Goal: Task Accomplishment & Management: Complete application form

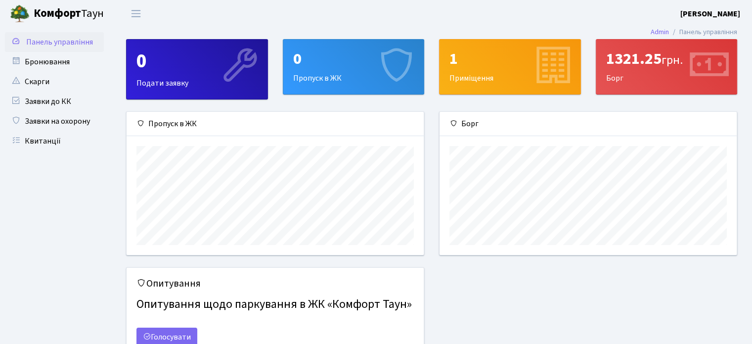
scroll to position [142, 297]
click at [34, 63] on link "Бронювання" at bounding box center [54, 62] width 99 height 20
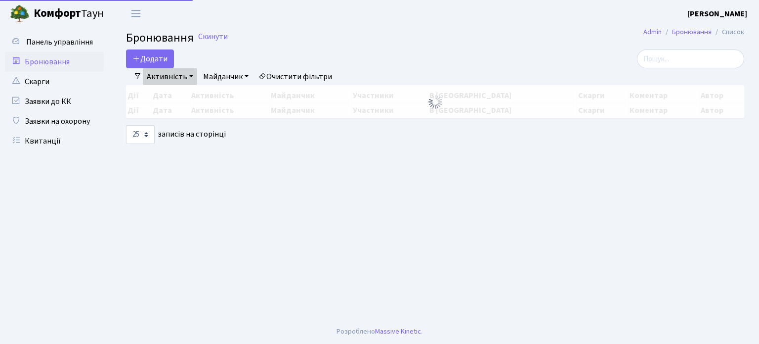
select select "25"
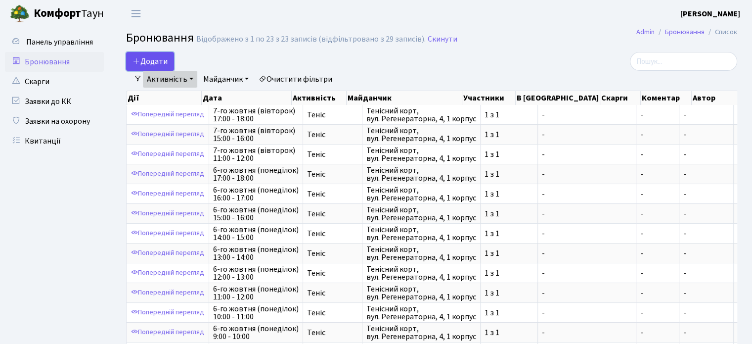
click at [152, 61] on button "Додати" at bounding box center [150, 61] width 48 height 19
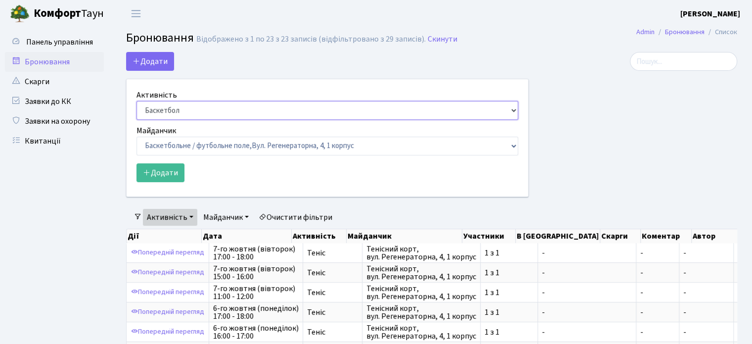
click at [193, 106] on select "Баскетбол Волейбол Йога Катання на роликах Настільний теніс Теніс Футбол Фітнес" at bounding box center [327, 110] width 382 height 19
select select "1"
click at [136, 101] on select "Баскетбол Волейбол Йога Катання на роликах Настільний теніс Теніс Футбол Фітнес" at bounding box center [327, 110] width 382 height 19
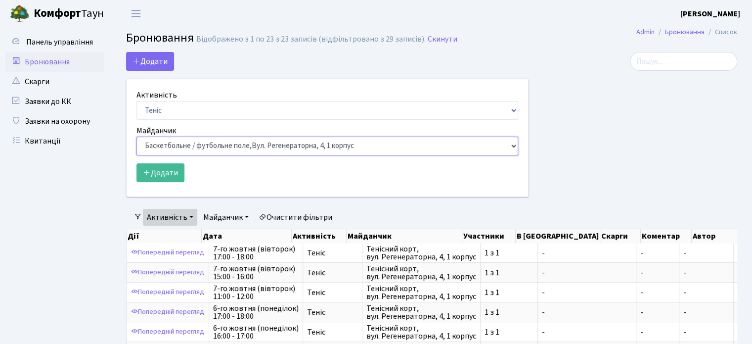
click at [178, 141] on select "Баскетбольне / футбольне поле, Вул. Регенераторна, 4, 1 корпус Баскетбольне пол…" at bounding box center [327, 145] width 382 height 19
select select "1"
click at [136, 136] on select "Баскетбольне / футбольне поле, Вул. Регенераторна, 4, 1 корпус Баскетбольне пол…" at bounding box center [327, 145] width 382 height 19
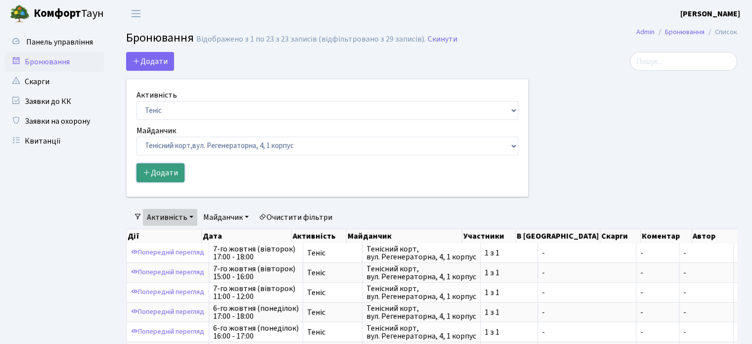
click at [164, 179] on button "Додати" at bounding box center [160, 172] width 48 height 19
click at [167, 172] on button "Додати" at bounding box center [160, 172] width 48 height 19
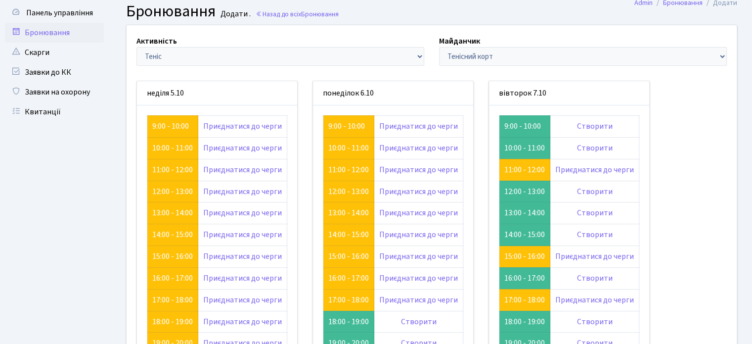
scroll to position [99, 0]
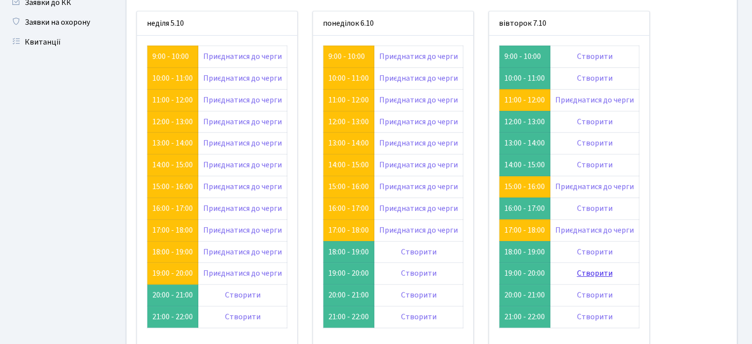
click at [598, 269] on link "Створити" at bounding box center [595, 272] width 36 height 11
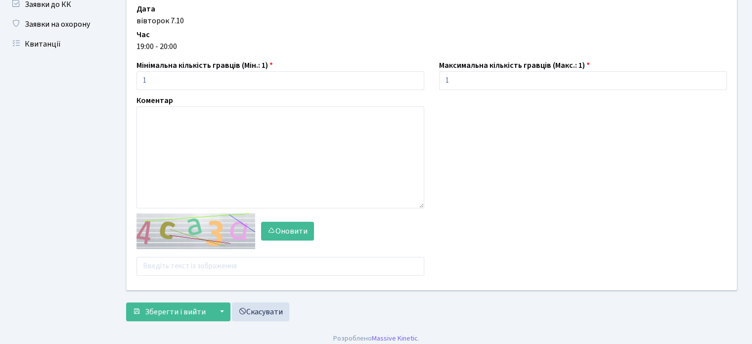
scroll to position [99, 0]
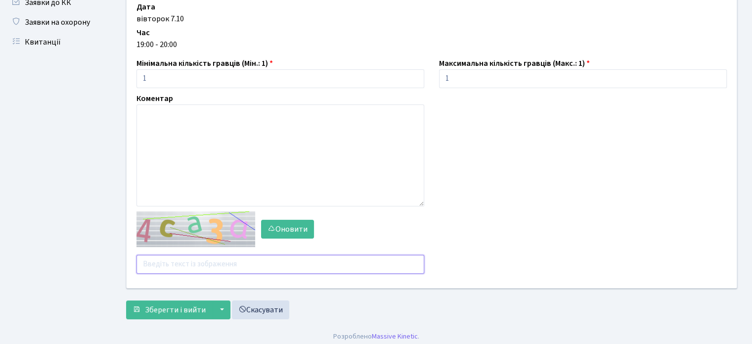
click at [183, 262] on input "text" at bounding box center [280, 264] width 288 height 19
type input "ф"
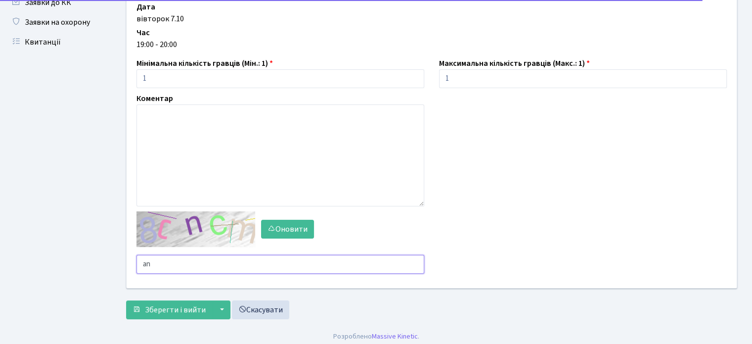
type input "a"
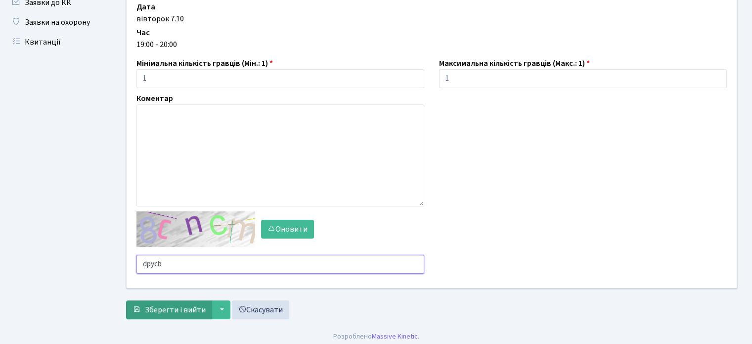
type input "dpycb"
click at [191, 310] on span "Зберегти і вийти" at bounding box center [175, 309] width 61 height 11
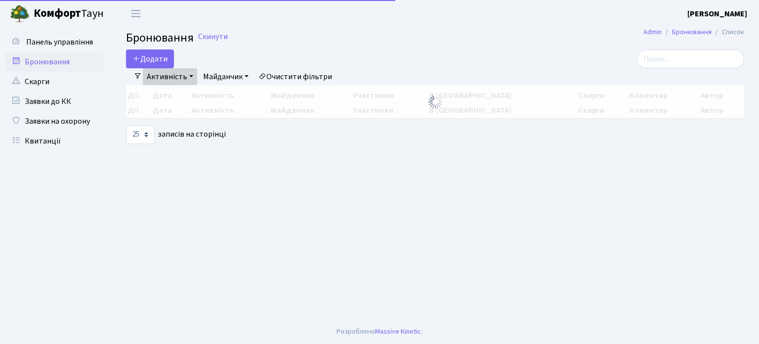
select select "25"
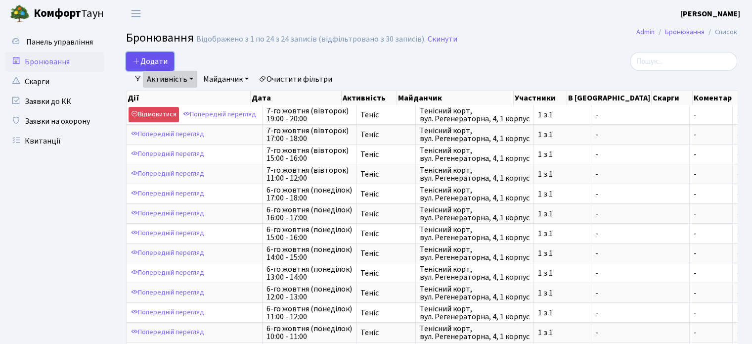
click at [152, 58] on button "Додати" at bounding box center [150, 61] width 48 height 19
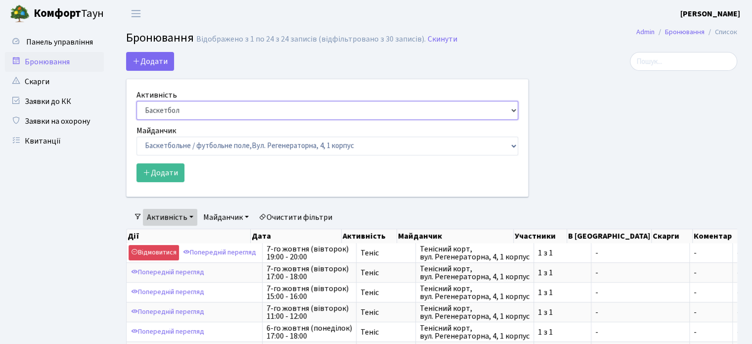
click at [194, 116] on select "Баскетбол Волейбол Йога Катання на роликах Настільний теніс Теніс Футбол Фітнес" at bounding box center [327, 110] width 382 height 19
select select "7"
click at [136, 101] on select "Баскетбол Волейбол Йога Катання на роликах Настільний теніс Теніс Футбол Фітнес" at bounding box center [327, 110] width 382 height 19
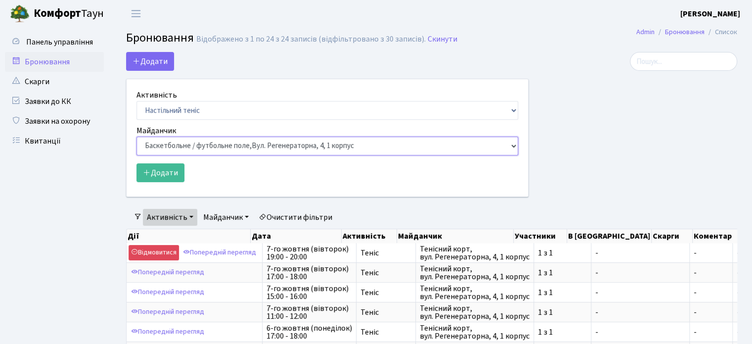
click at [202, 146] on select "Баскетбольне / футбольне поле, Вул. Регенераторна, 4, 1 корпус Баскетбольне пол…" at bounding box center [327, 145] width 382 height 19
select select "1"
click at [136, 136] on select "Баскетбольне / футбольне поле, Вул. Регенераторна, 4, 1 корпус Баскетбольне пол…" at bounding box center [327, 145] width 382 height 19
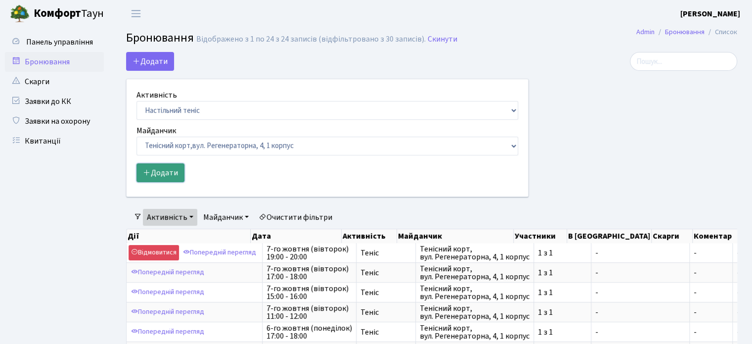
click at [165, 177] on button "Додати" at bounding box center [160, 172] width 48 height 19
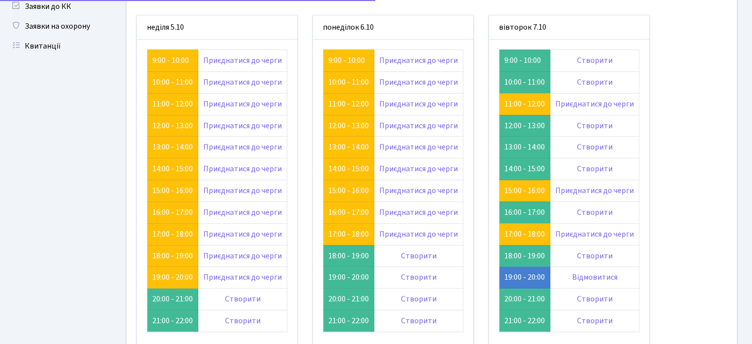
scroll to position [148, 0]
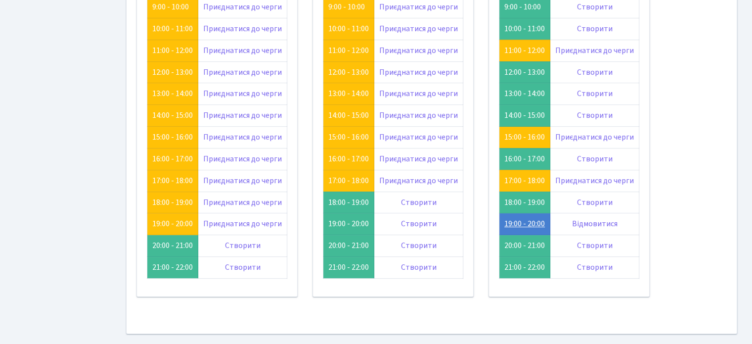
click at [530, 220] on link "19:00 - 20:00" at bounding box center [524, 223] width 41 height 11
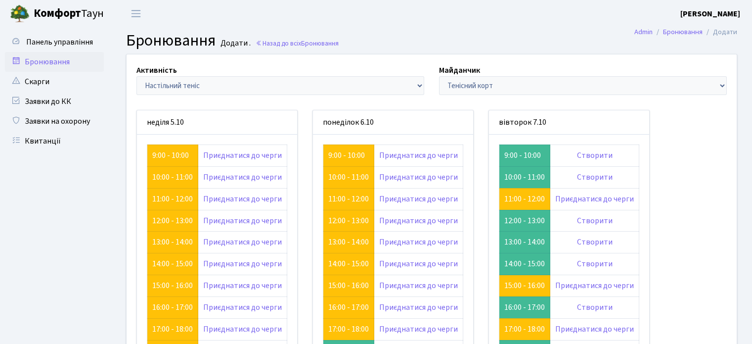
scroll to position [148, 0]
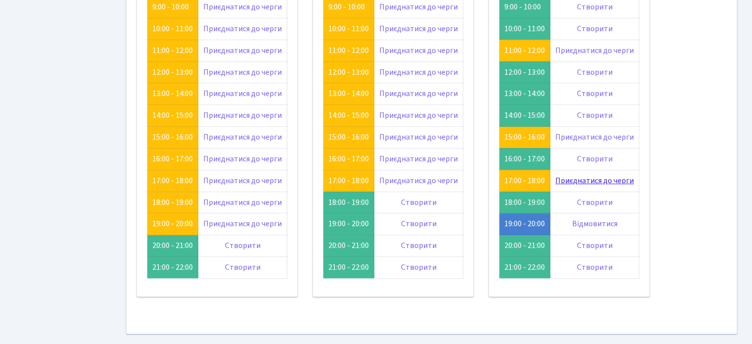
click at [599, 181] on link "Приєднатися до черги" at bounding box center [594, 180] width 79 height 11
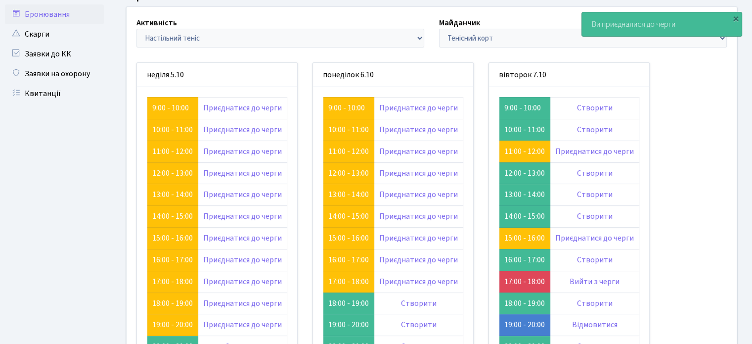
scroll to position [99, 0]
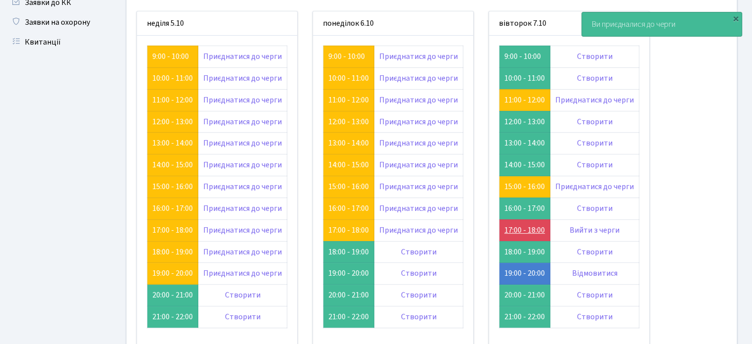
click at [526, 229] on link "17:00 - 18:00" at bounding box center [524, 229] width 41 height 11
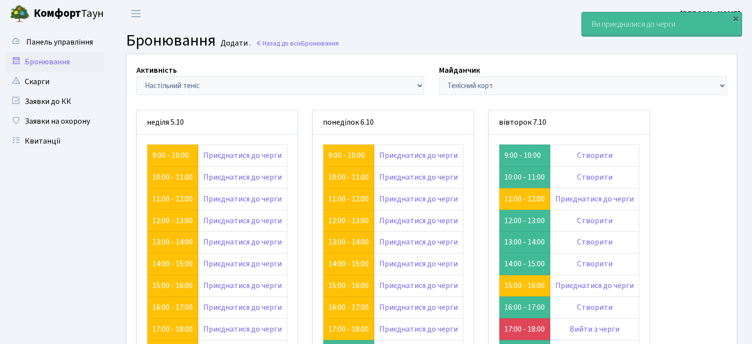
scroll to position [99, 0]
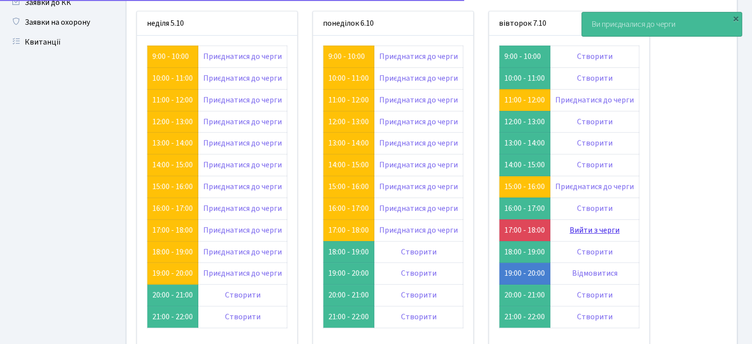
click at [605, 225] on link "Вийти з черги" at bounding box center [595, 229] width 50 height 11
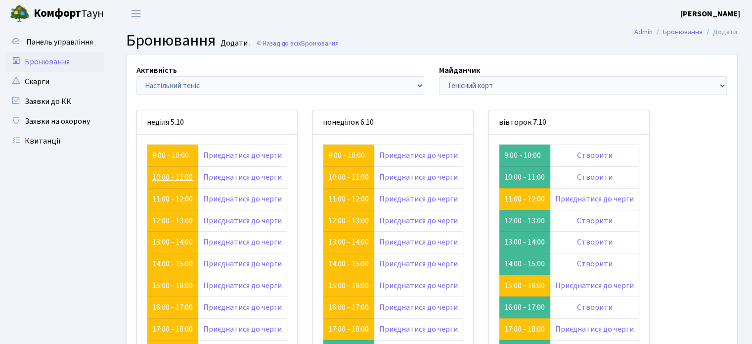
click at [184, 176] on link "10:00 - 11:00" at bounding box center [172, 177] width 41 height 11
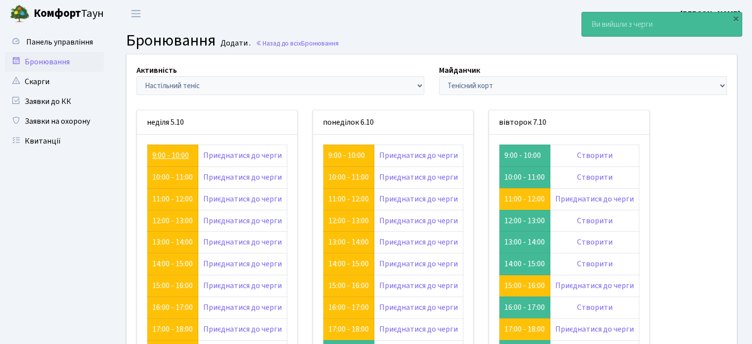
click at [182, 152] on link "9:00 - 10:00" at bounding box center [170, 155] width 37 height 11
click at [241, 195] on link "Приєднатися до черги" at bounding box center [242, 198] width 79 height 11
click at [241, 195] on link "Вийти з черги" at bounding box center [243, 198] width 50 height 11
click at [168, 196] on link "11:00 - 12:00" at bounding box center [172, 198] width 41 height 11
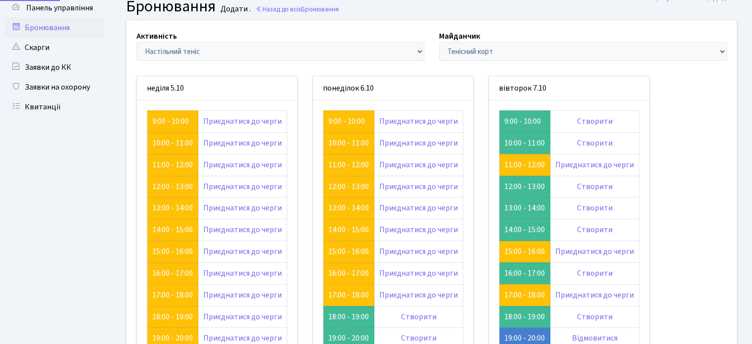
scroll to position [99, 0]
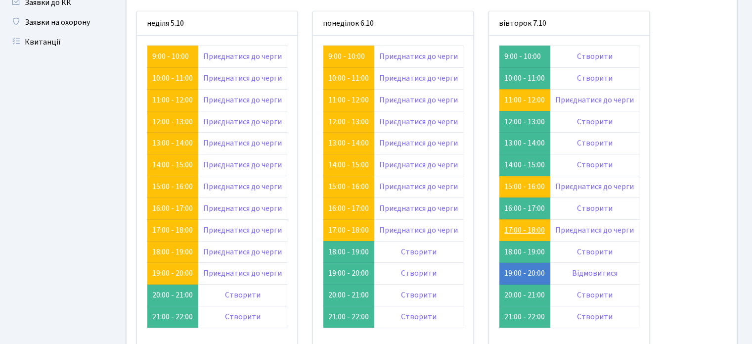
click at [519, 230] on link "17:00 - 18:00" at bounding box center [524, 229] width 41 height 11
